Goal: Information Seeking & Learning: Learn about a topic

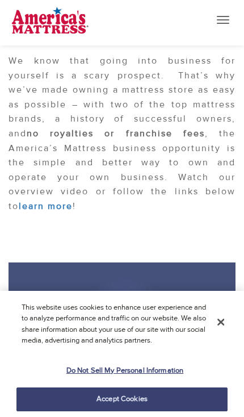
scroll to position [262, 0]
click at [230, 10] on button "Toggle navigation" at bounding box center [223, 19] width 25 height 19
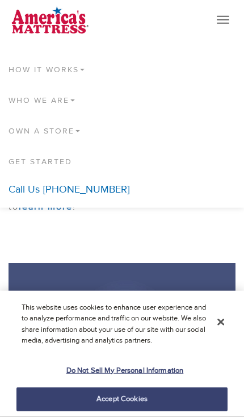
click at [58, 99] on link "Who We Are" at bounding box center [122, 96] width 244 height 31
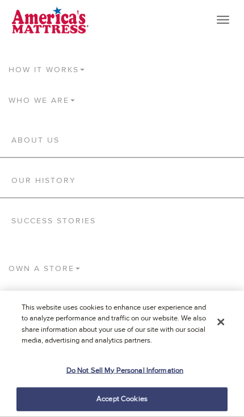
click at [64, 177] on link "Our History" at bounding box center [121, 180] width 221 height 11
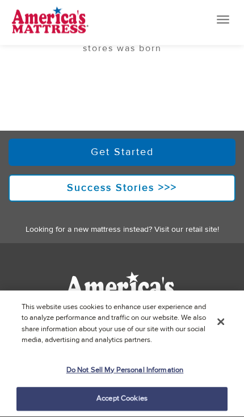
scroll to position [930, 0]
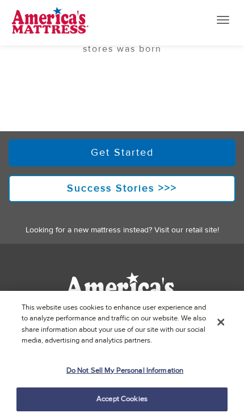
click at [142, 182] on strong "Success Stories >>>" at bounding box center [122, 188] width 110 height 13
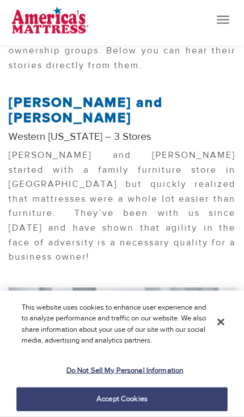
scroll to position [320, 0]
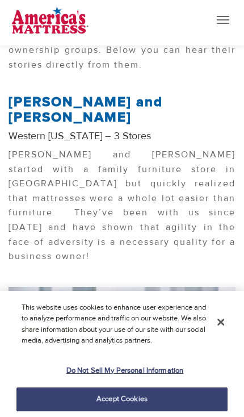
click at [138, 222] on p "Patrick and Ashley started with a family furniture store in Grand Junction but …" at bounding box center [122, 209] width 227 height 122
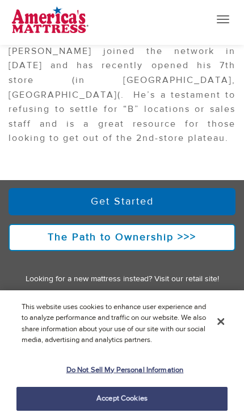
scroll to position [912, 0]
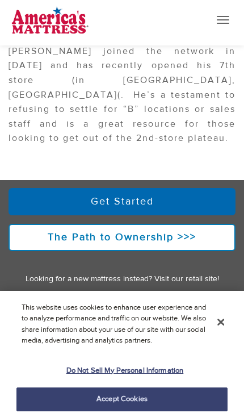
click at [166, 224] on link "The Path to Ownership >>>" at bounding box center [122, 237] width 227 height 27
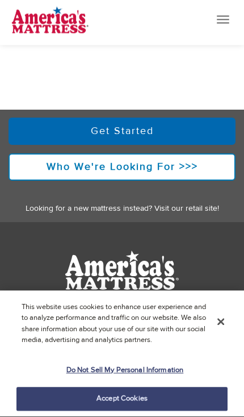
scroll to position [718, 0]
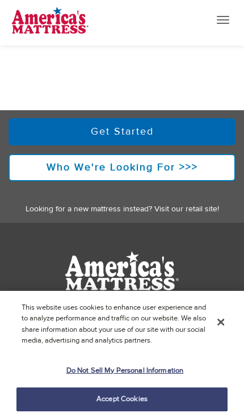
click at [173, 174] on strong "Who We're Looking For >>>" at bounding box center [123, 167] width 152 height 13
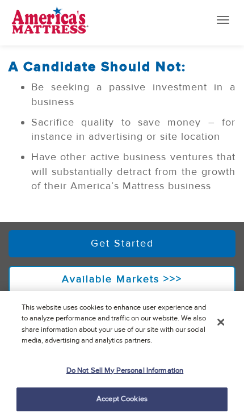
scroll to position [707, 0]
